Goal: Check status: Check status

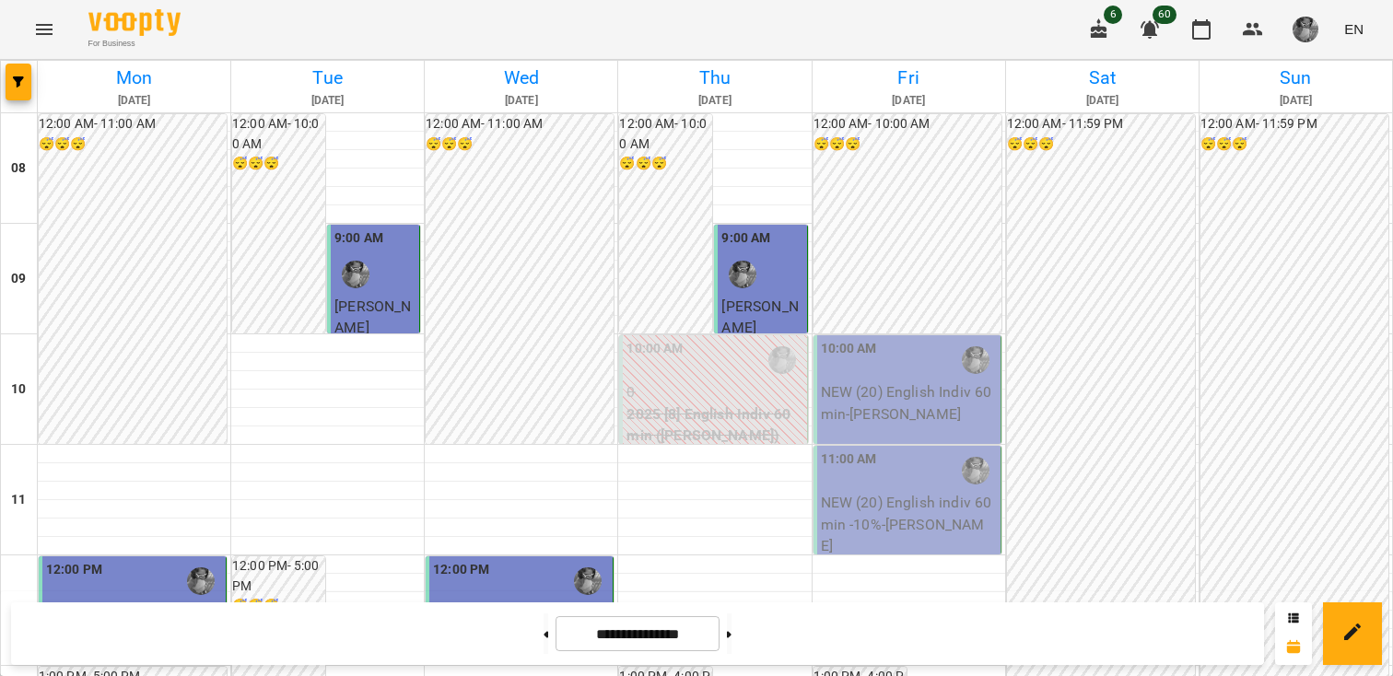
scroll to position [1157, 0]
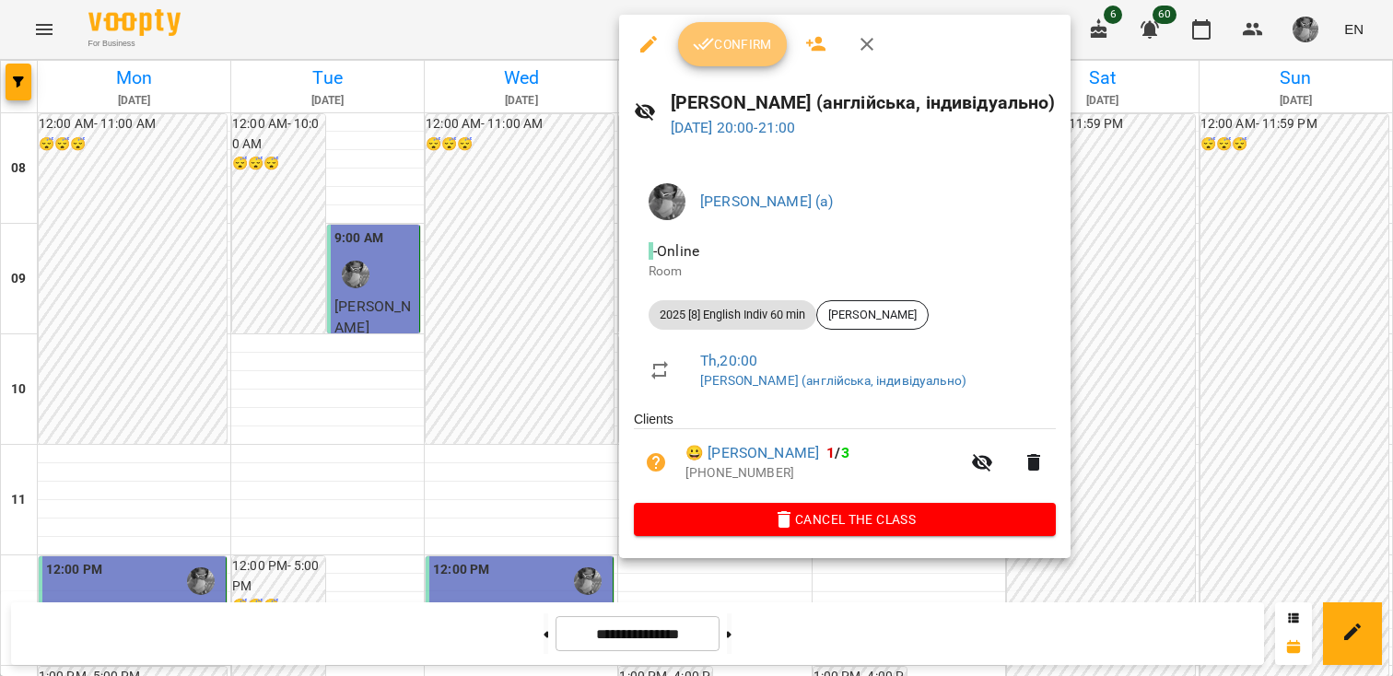
click at [729, 44] on span "Confirm" at bounding box center [732, 44] width 79 height 22
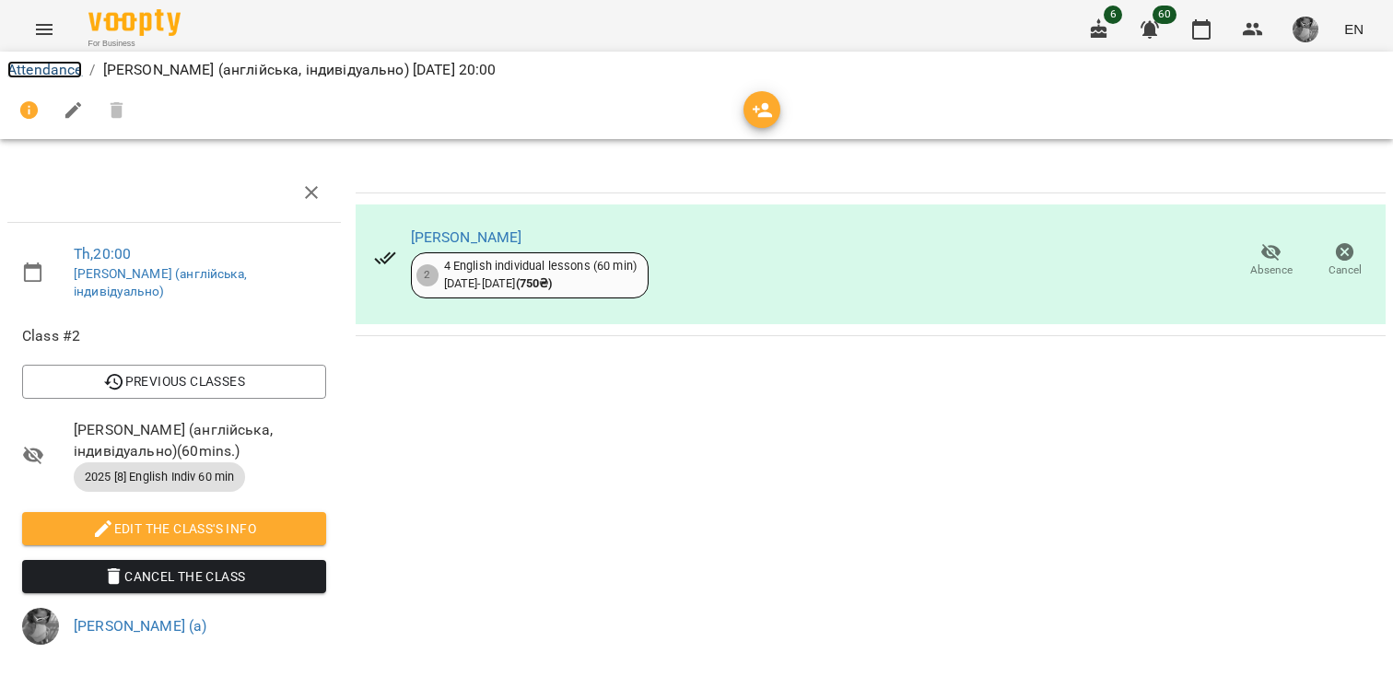
click at [37, 67] on link "Attendance" at bounding box center [44, 70] width 75 height 18
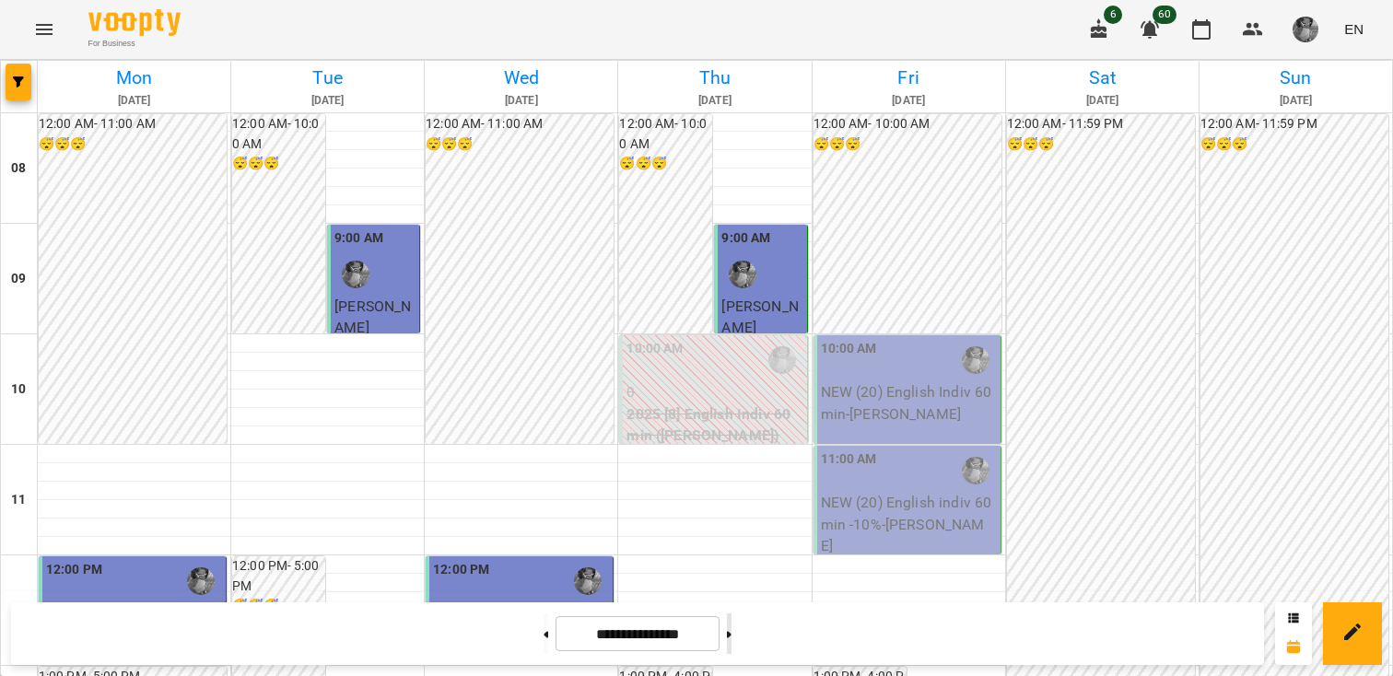
click at [731, 633] on button at bounding box center [729, 633] width 5 height 41
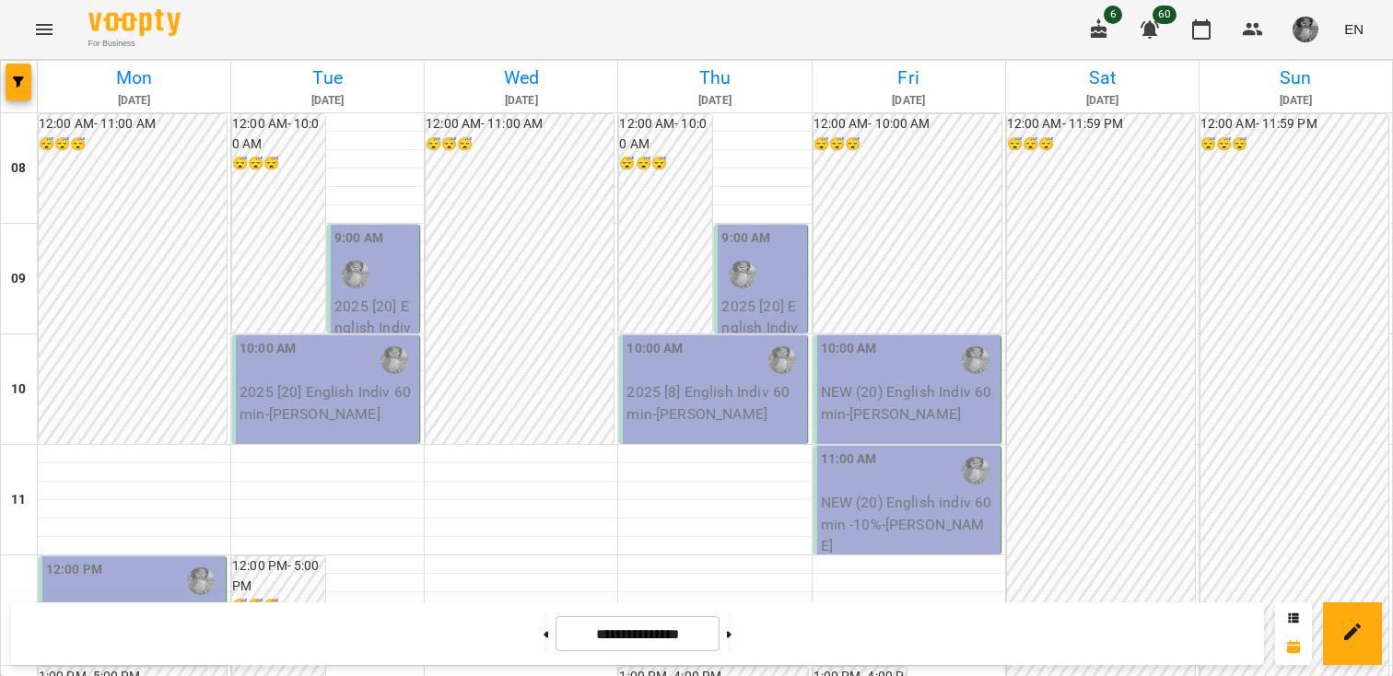
scroll to position [1114, 0]
click at [543, 619] on button at bounding box center [545, 633] width 5 height 41
type input "**********"
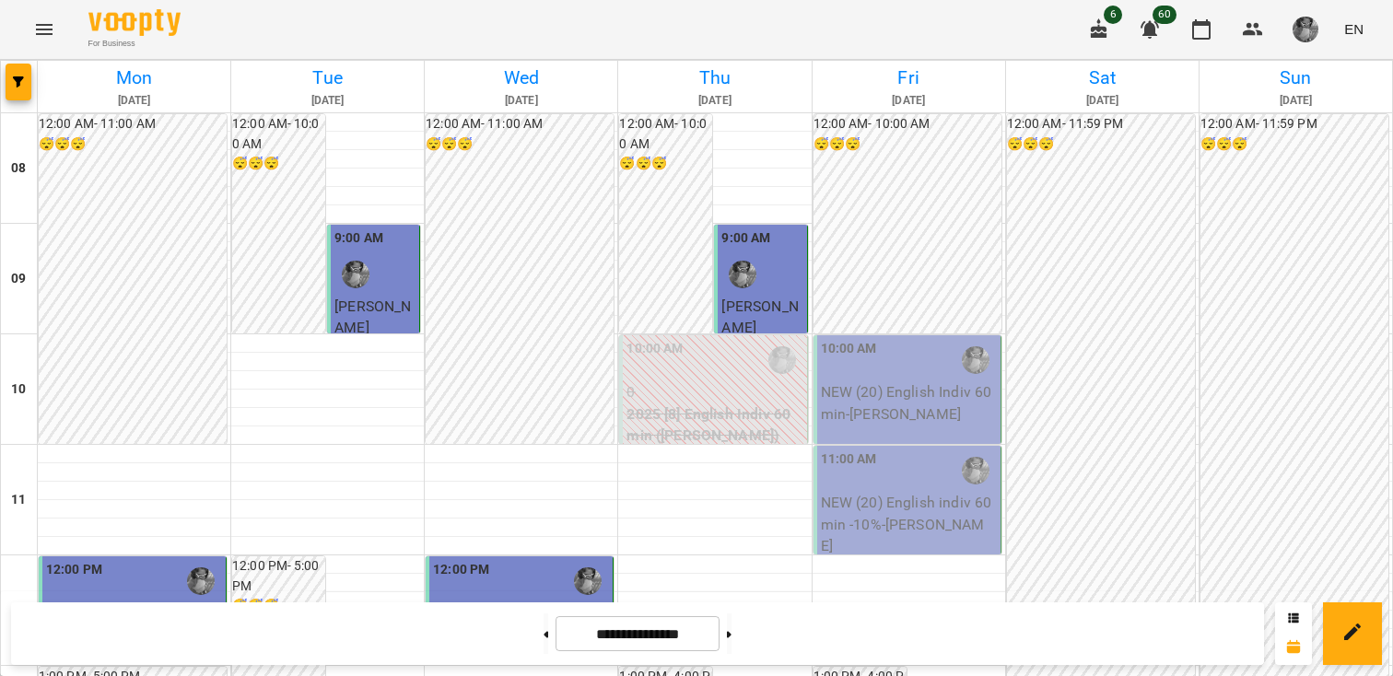
scroll to position [1049, 0]
